Goal: Transaction & Acquisition: Purchase product/service

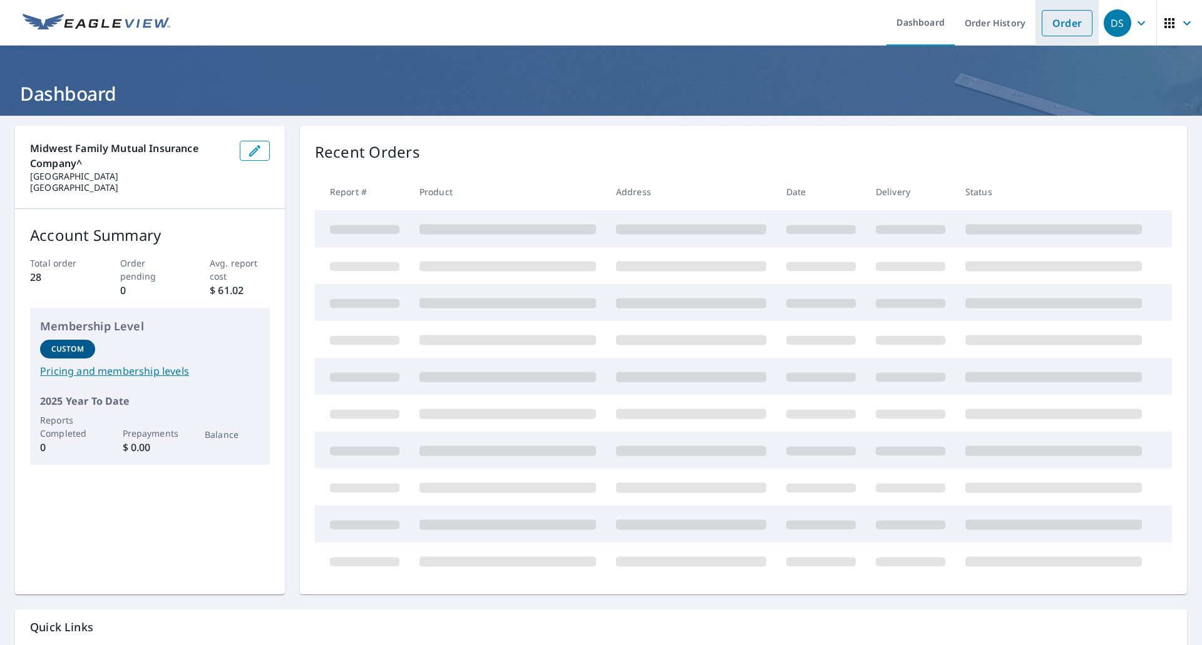
click at [1055, 22] on link "Order" at bounding box center [1067, 23] width 51 height 26
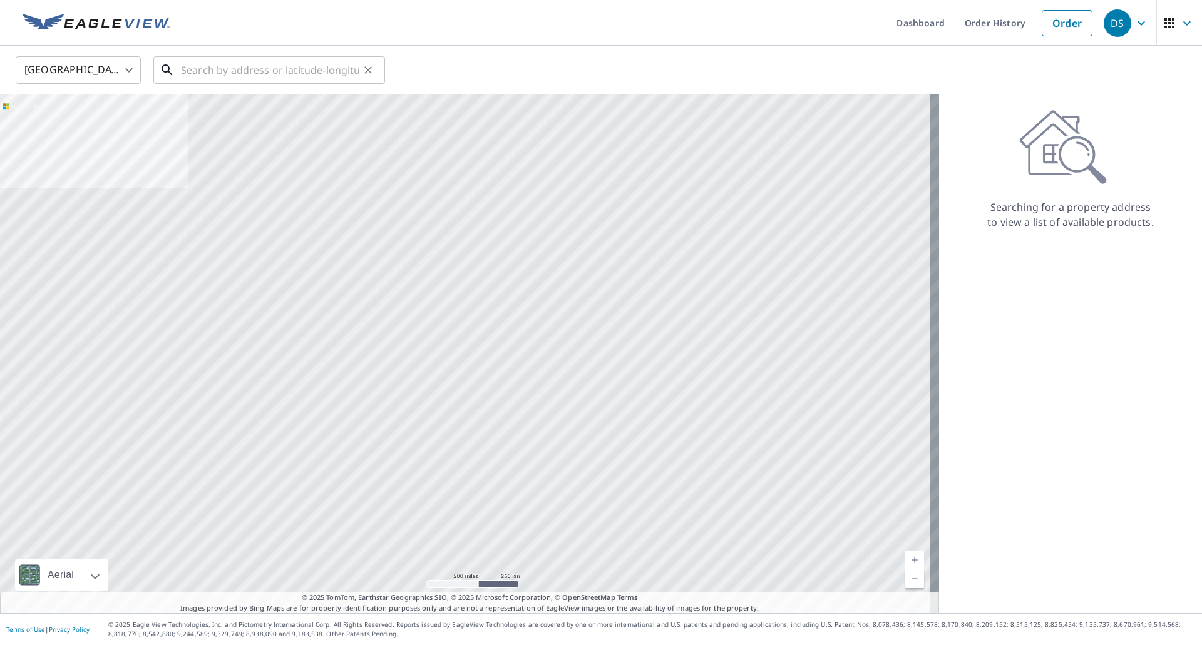
click at [195, 73] on input "text" at bounding box center [270, 70] width 178 height 35
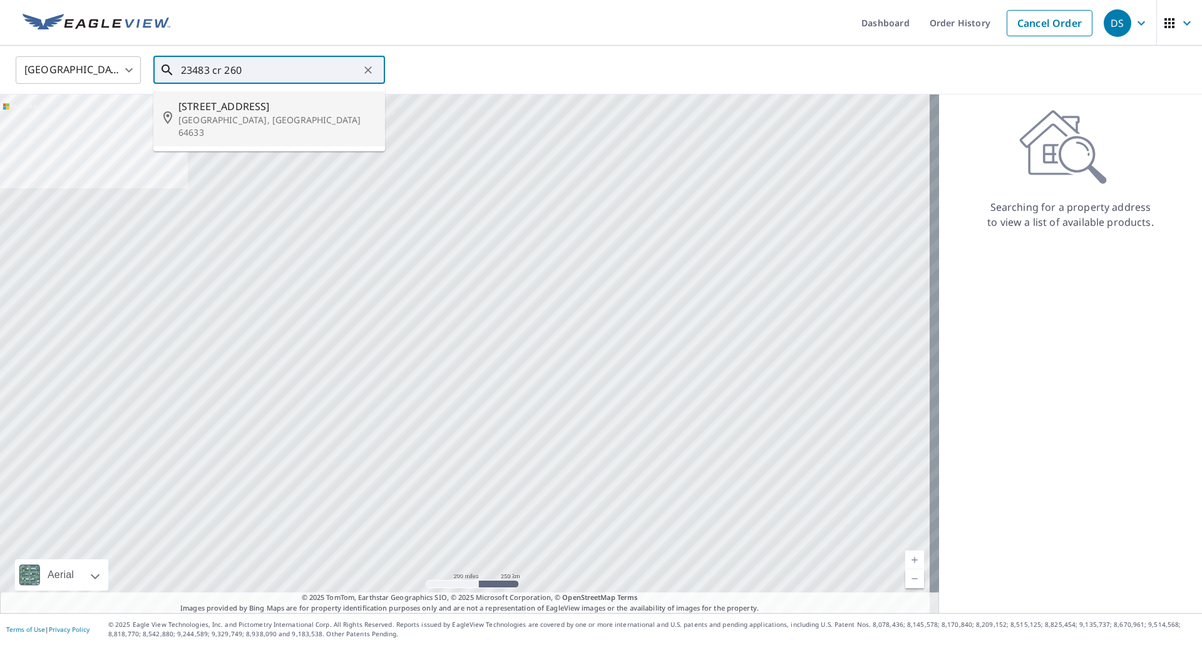
click at [226, 108] on span "[STREET_ADDRESS]" at bounding box center [276, 106] width 197 height 15
type input "[STREET_ADDRESS]"
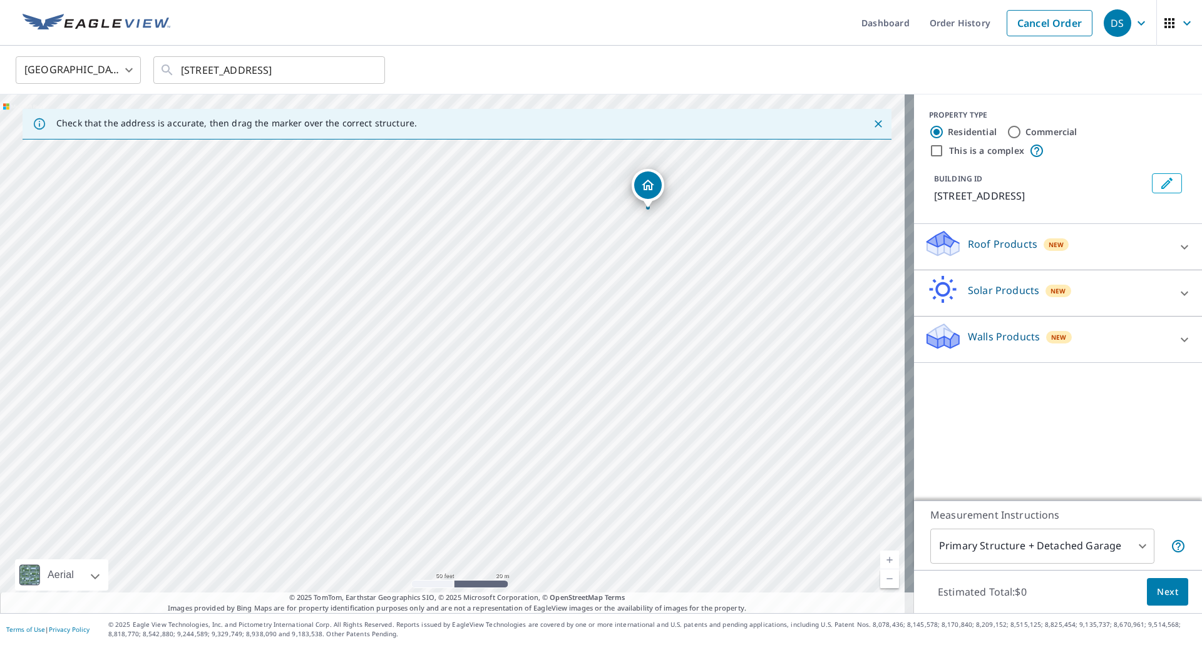
drag, startPoint x: 533, startPoint y: 446, endPoint x: 729, endPoint y: 302, distance: 242.6
click at [729, 302] on div "[STREET_ADDRESS]" at bounding box center [457, 354] width 914 height 519
drag, startPoint x: 729, startPoint y: 450, endPoint x: 670, endPoint y: 163, distance: 293.3
click at [670, 163] on div "[STREET_ADDRESS]" at bounding box center [457, 354] width 914 height 519
drag, startPoint x: 674, startPoint y: 321, endPoint x: 689, endPoint y: 436, distance: 115.5
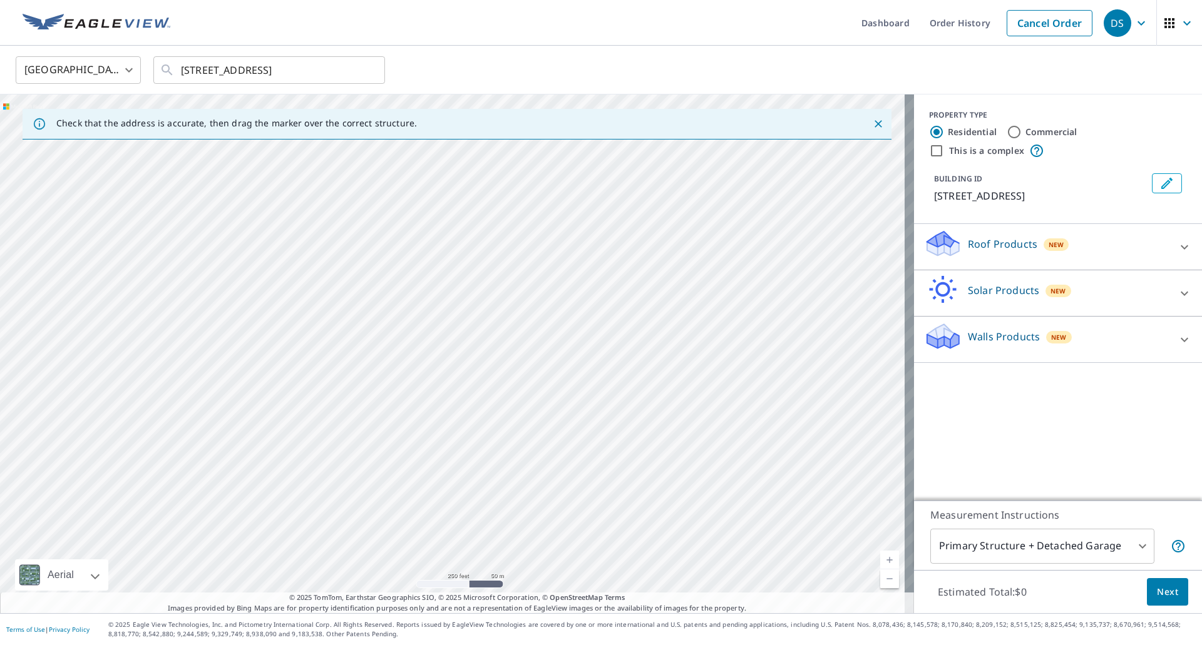
click at [689, 436] on div "[STREET_ADDRESS]" at bounding box center [457, 354] width 914 height 519
drag, startPoint x: 699, startPoint y: 429, endPoint x: 608, endPoint y: 437, distance: 91.1
click at [608, 437] on div "[STREET_ADDRESS]" at bounding box center [457, 354] width 914 height 519
drag, startPoint x: 625, startPoint y: 382, endPoint x: 679, endPoint y: 428, distance: 70.6
click at [679, 428] on div "[STREET_ADDRESS]" at bounding box center [457, 354] width 914 height 519
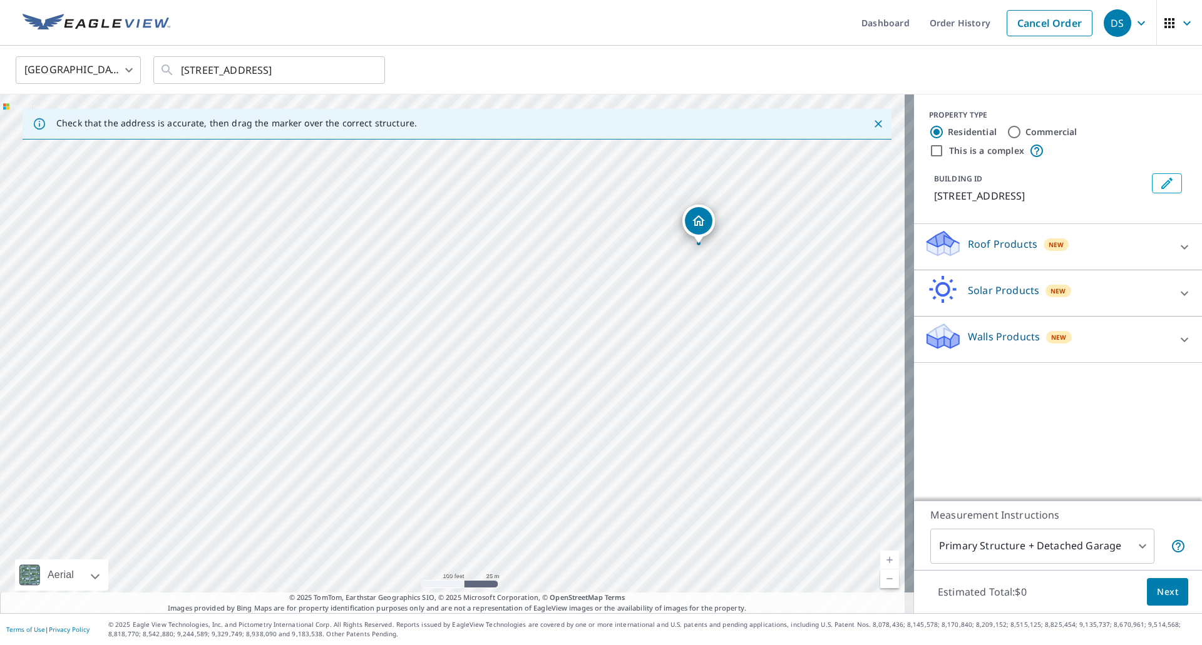
drag, startPoint x: 544, startPoint y: 212, endPoint x: 588, endPoint y: 405, distance: 198.3
click at [588, 405] on div "[STREET_ADDRESS]" at bounding box center [457, 354] width 914 height 519
drag, startPoint x: 541, startPoint y: 302, endPoint x: 498, endPoint y: 374, distance: 84.5
click at [498, 374] on div "[STREET_ADDRESS]" at bounding box center [457, 354] width 914 height 519
drag, startPoint x: 517, startPoint y: 274, endPoint x: 457, endPoint y: 244, distance: 67.2
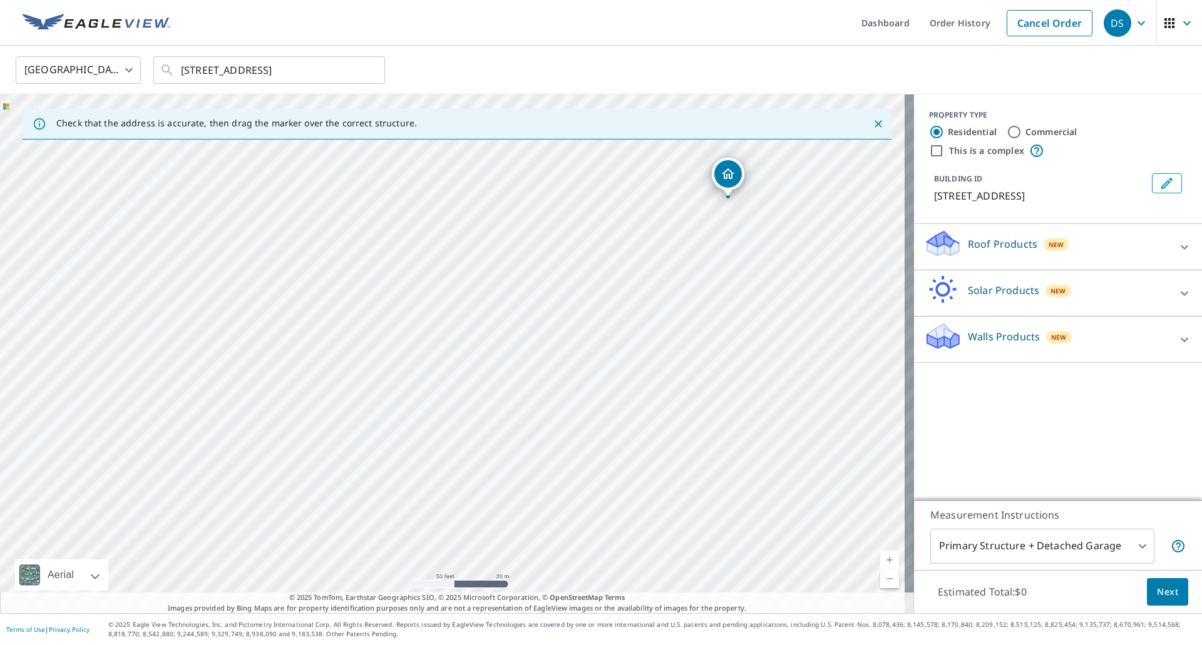
click at [457, 244] on div "[STREET_ADDRESS]" at bounding box center [457, 354] width 914 height 519
drag, startPoint x: 490, startPoint y: 282, endPoint x: 502, endPoint y: 332, distance: 51.5
click at [502, 332] on div "[STREET_ADDRESS]" at bounding box center [457, 354] width 914 height 519
